Goal: Use online tool/utility: Utilize a website feature to perform a specific function

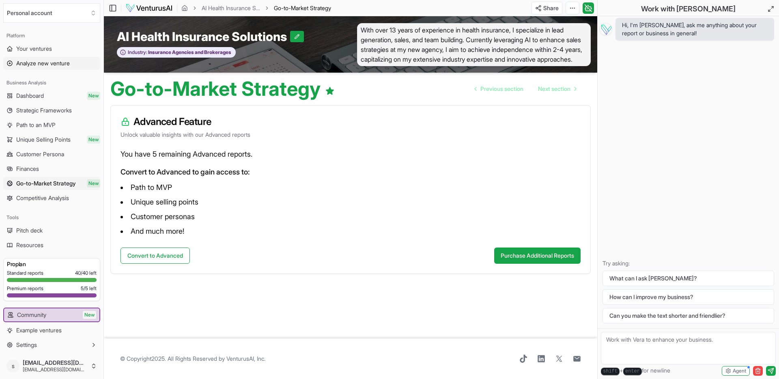
click at [14, 60] on link "Analyze new venture" at bounding box center [51, 63] width 97 height 13
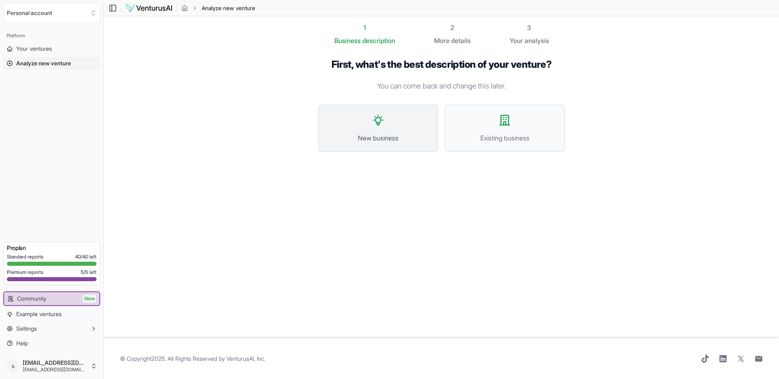
click at [387, 121] on button "New business" at bounding box center [378, 128] width 120 height 47
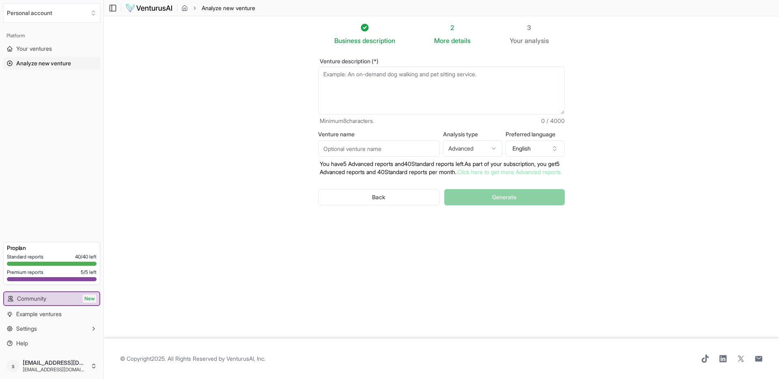
click at [346, 76] on textarea "Venture description (*)" at bounding box center [441, 91] width 247 height 48
click at [360, 74] on textarea "Magnets for Automotive welding and fabracation." at bounding box center [441, 91] width 247 height 48
click at [476, 78] on textarea "Magnets for automotive welding and fabrication." at bounding box center [441, 91] width 247 height 48
click at [324, 73] on textarea "Magnets for automotive welding and fabrication." at bounding box center [441, 91] width 247 height 48
click at [373, 75] on textarea "selling premade Magnets for automotive welding and fabrication." at bounding box center [441, 91] width 247 height 48
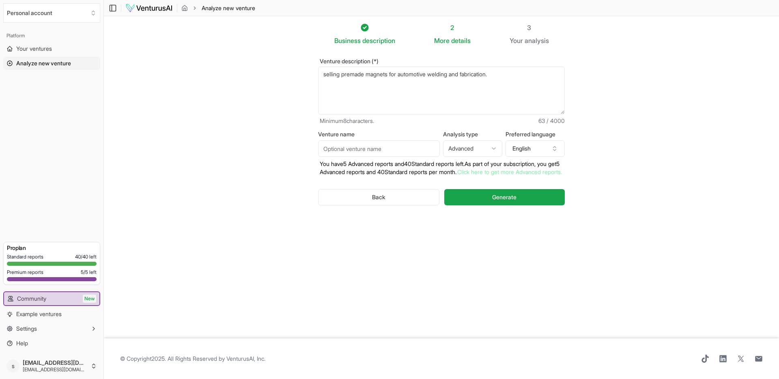
type textarea "selling premade magnets for automotive welding and fabrication."
click at [492, 148] on html "We value your privacy We use cookies to enhance your browsing experience, serve…" at bounding box center [389, 189] width 779 height 379
select select "standard"
click at [503, 201] on span "Generate" at bounding box center [504, 197] width 24 height 8
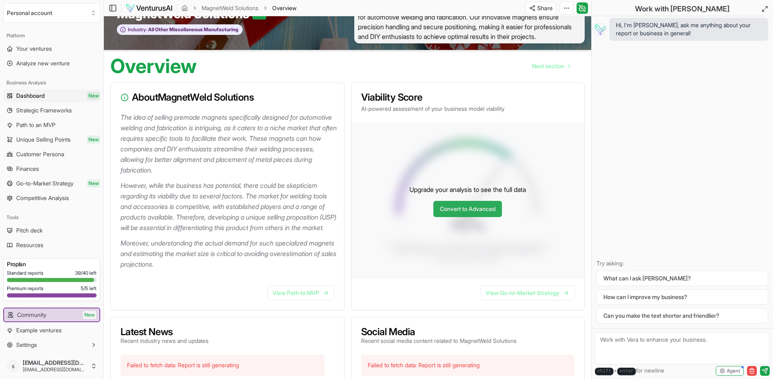
scroll to position [22, 0]
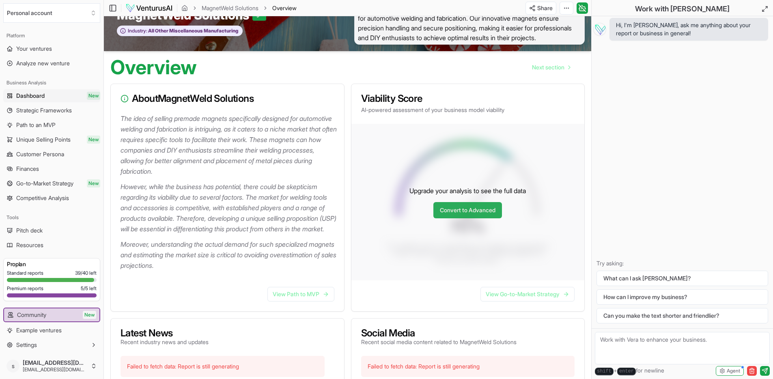
click at [463, 218] on link "Convert to Advanced" at bounding box center [468, 210] width 69 height 16
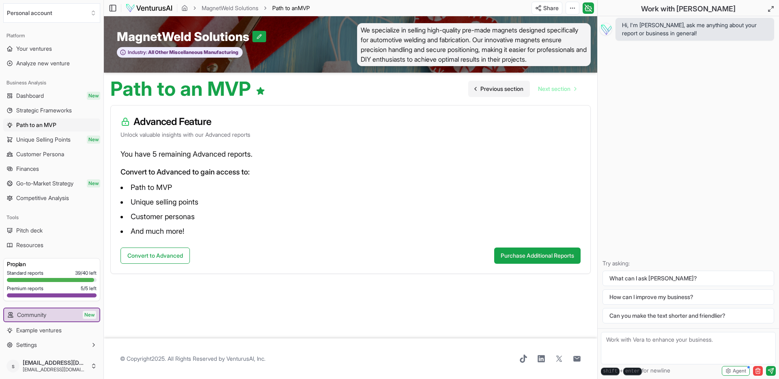
click at [481, 93] on span "Previous section" at bounding box center [502, 89] width 43 height 8
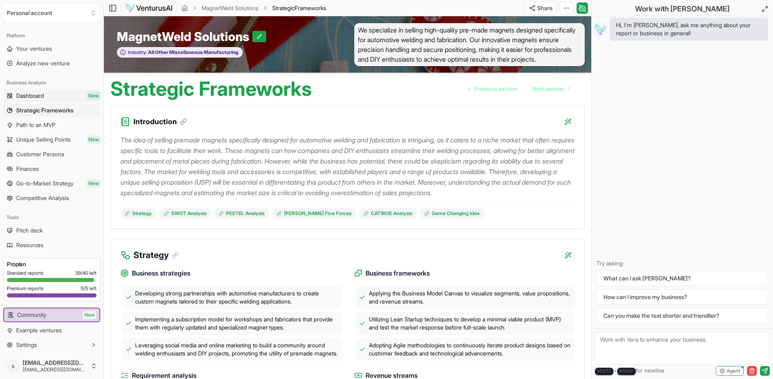
click at [37, 93] on span "Dashboard" at bounding box center [30, 96] width 28 height 8
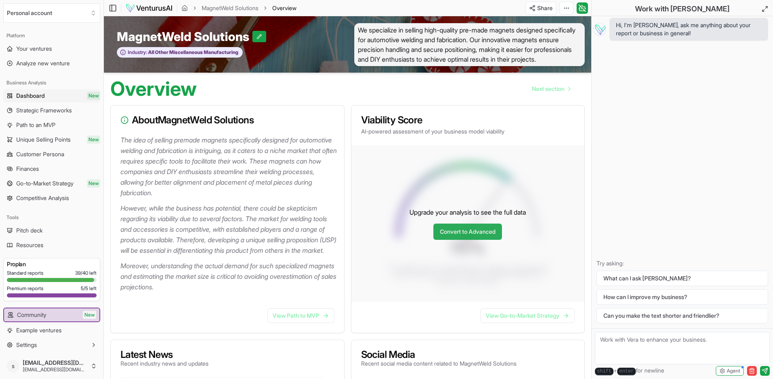
click at [477, 240] on link "Convert to Advanced" at bounding box center [468, 232] width 69 height 16
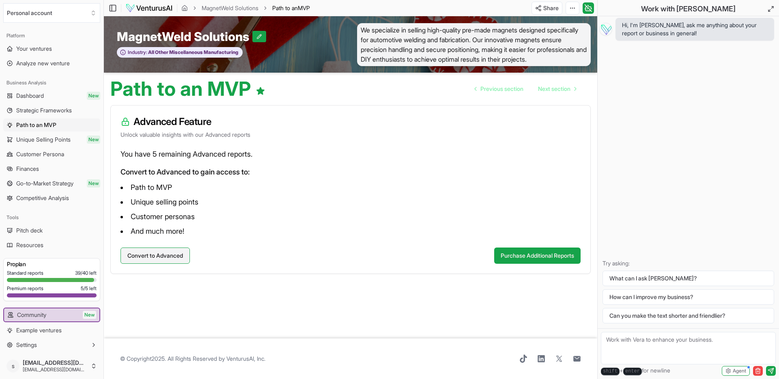
click at [158, 263] on button "Convert to Advanced" at bounding box center [155, 256] width 69 height 16
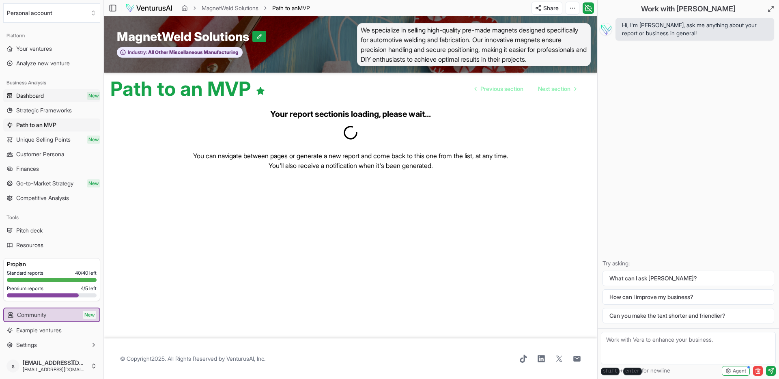
click at [46, 97] on link "Dashboard New" at bounding box center [51, 95] width 97 height 13
